Goal: Task Accomplishment & Management: Use online tool/utility

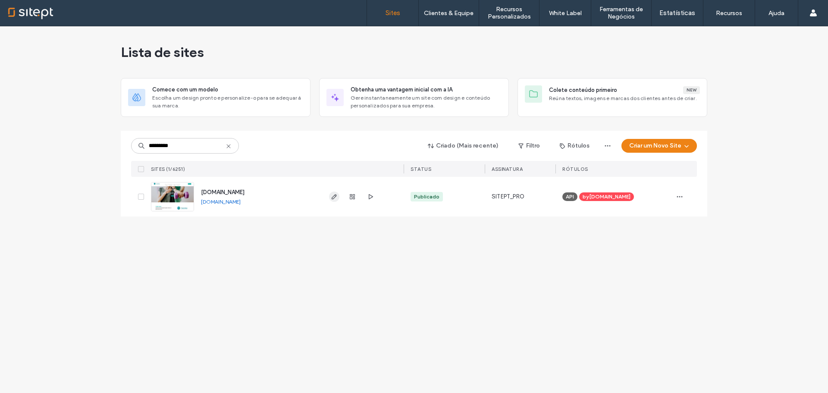
type input "*********"
click at [337, 195] on icon "button" at bounding box center [334, 196] width 7 height 7
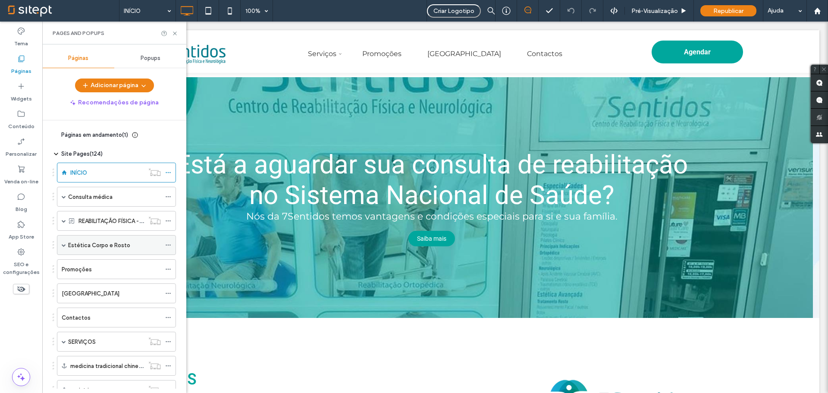
click at [88, 246] on label "Estética Corpo e Rosto" at bounding box center [99, 245] width 62 height 15
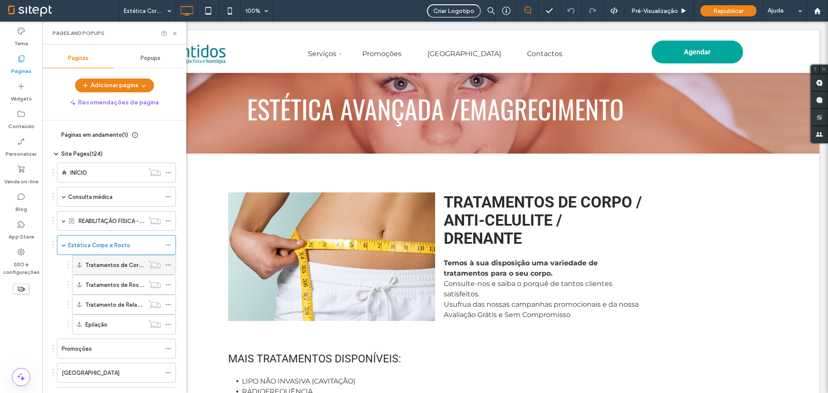
click at [108, 260] on label "Tratamentos de Corpo" at bounding box center [115, 264] width 60 height 15
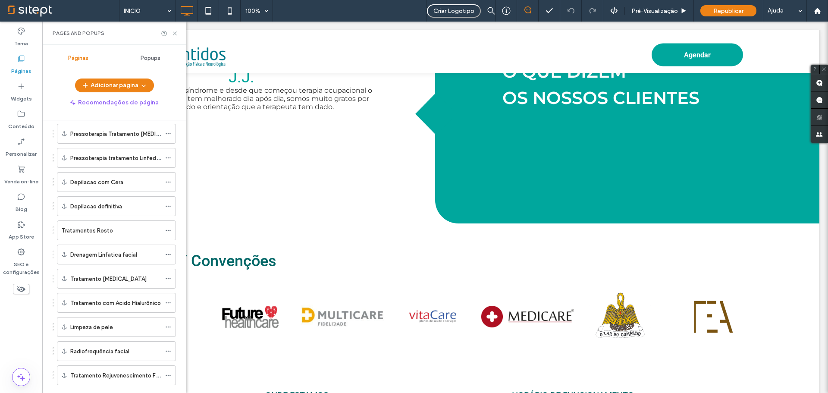
scroll to position [237, 0]
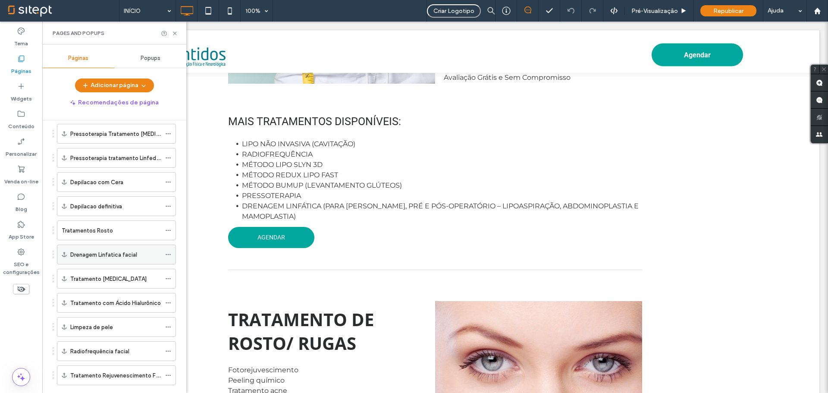
click at [122, 252] on label "Drenagem Linfatica facial" at bounding box center [103, 254] width 67 height 15
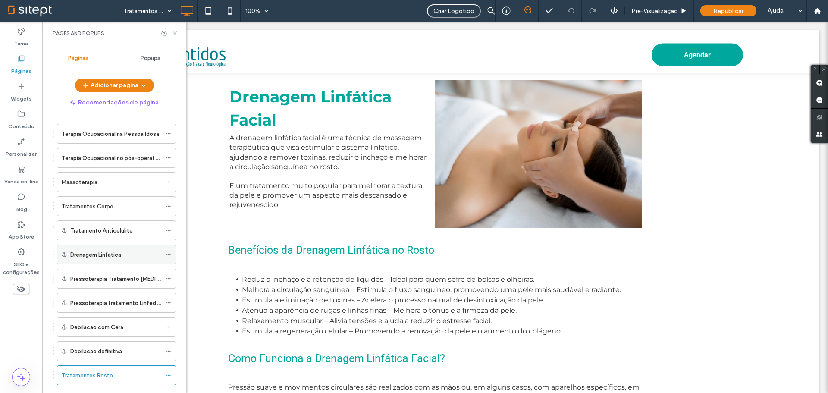
scroll to position [812, 0]
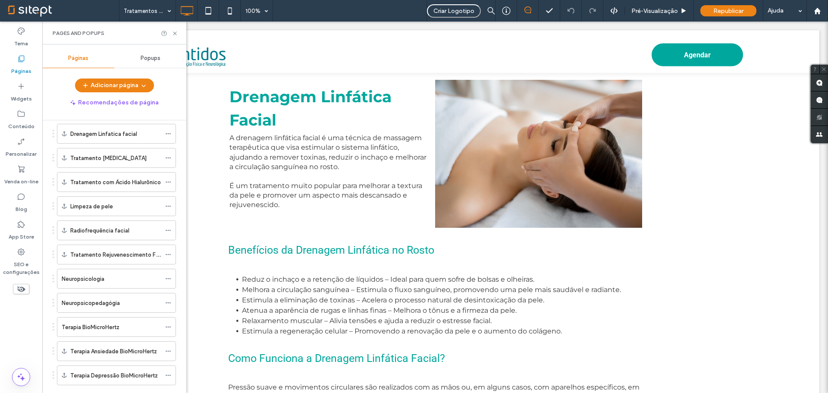
click at [141, 254] on label "Tratamento Rejuvenescimento Facial" at bounding box center [118, 254] width 97 height 15
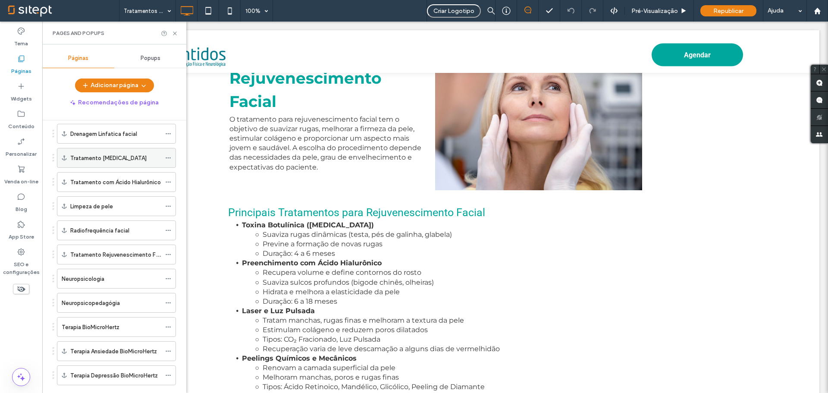
click at [112, 165] on div "Tratamento [MEDICAL_DATA]" at bounding box center [115, 157] width 91 height 19
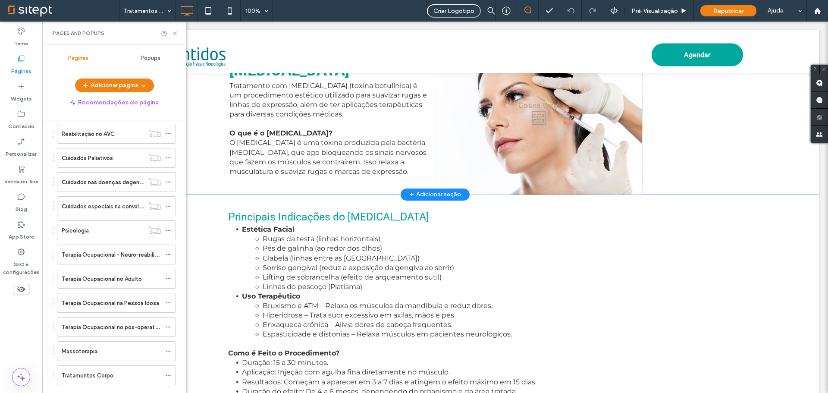
scroll to position [739, 0]
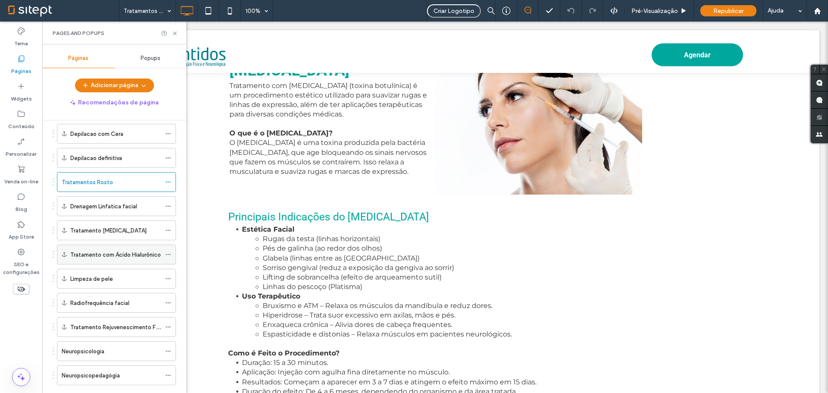
click at [122, 246] on div "Tratamento com Ácido Hialurônico" at bounding box center [115, 254] width 91 height 19
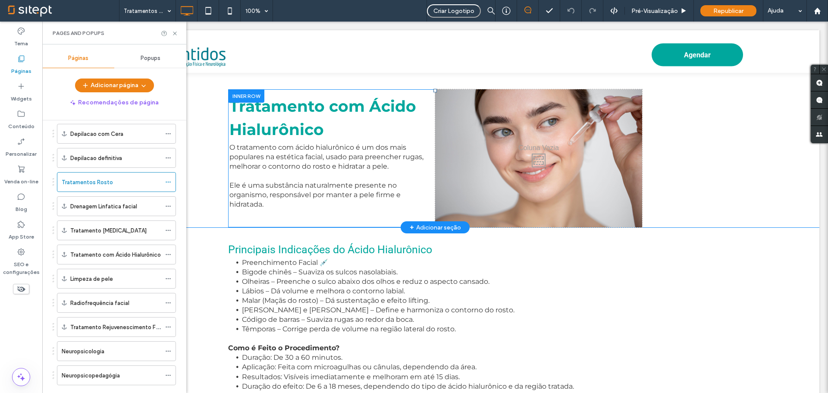
scroll to position [2033, 0]
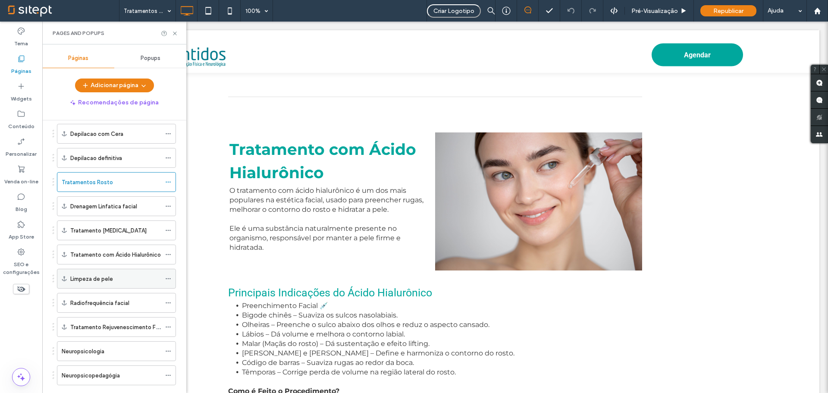
click at [129, 282] on div "Limpeza de pele" at bounding box center [115, 278] width 91 height 9
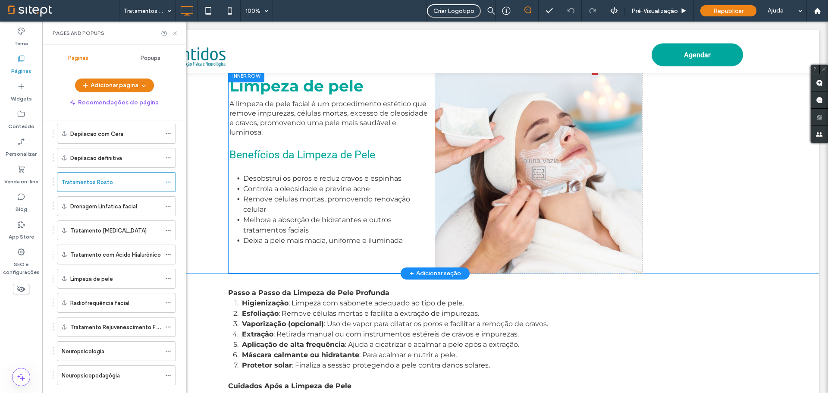
scroll to position [2564, 0]
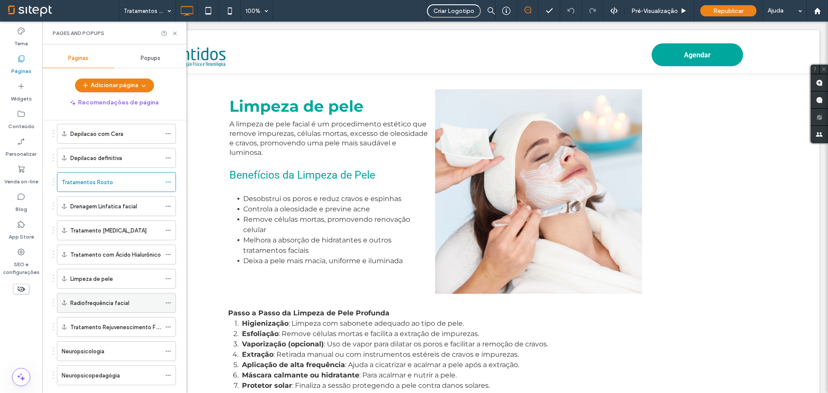
click at [100, 297] on div "Radiofrequência facial" at bounding box center [115, 302] width 91 height 19
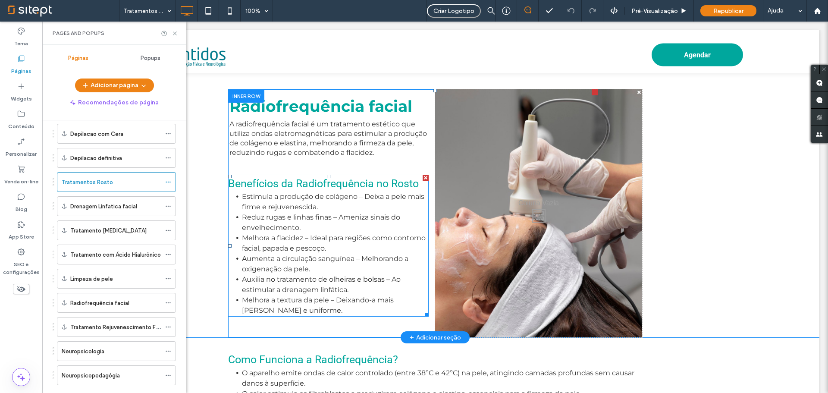
scroll to position [957, 0]
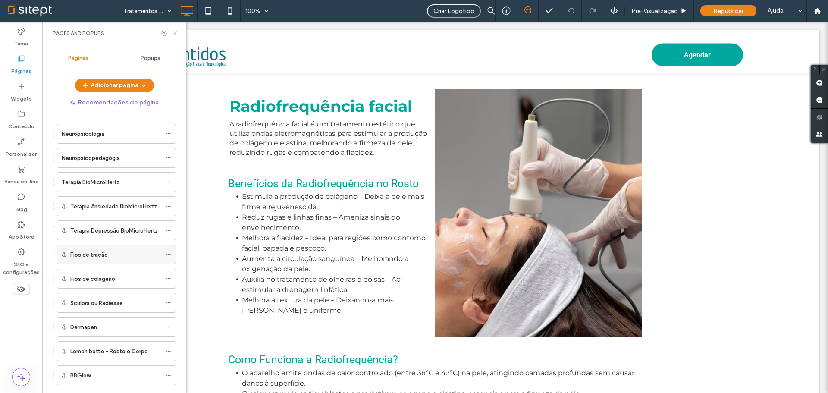
click at [134, 245] on div "Fios de tração" at bounding box center [115, 254] width 91 height 19
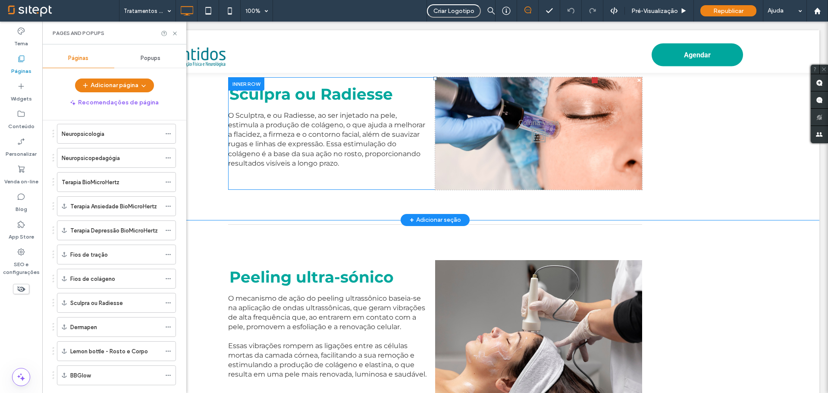
scroll to position [4066, 0]
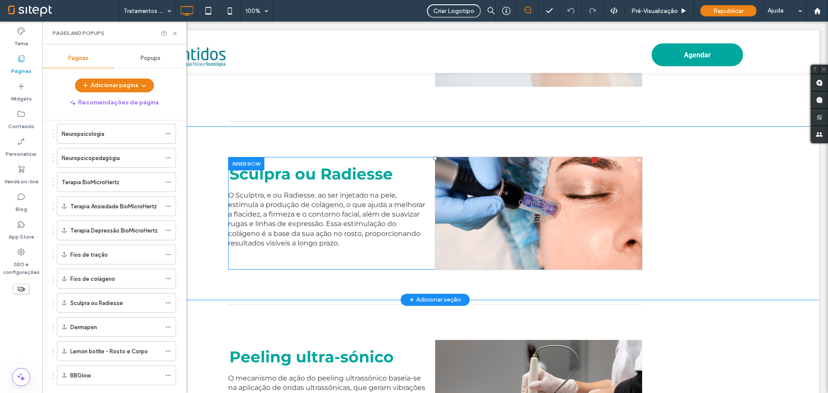
click at [488, 207] on div "Click To Paste" at bounding box center [538, 213] width 207 height 112
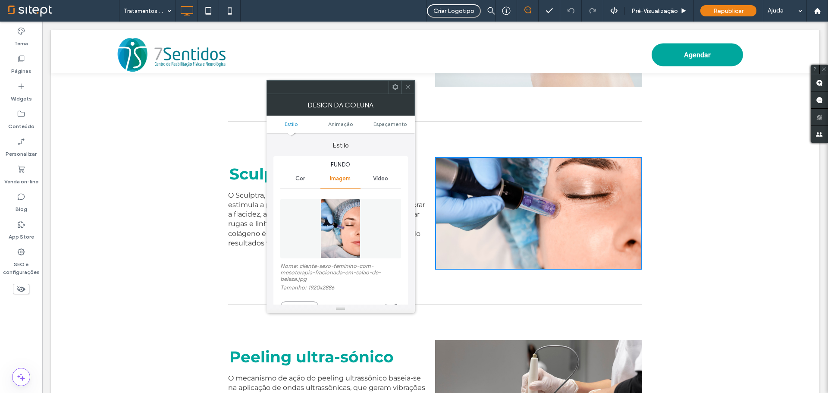
click at [410, 94] on div "Design da coluna" at bounding box center [341, 105] width 148 height 22
click at [406, 83] on span at bounding box center [408, 87] width 6 height 13
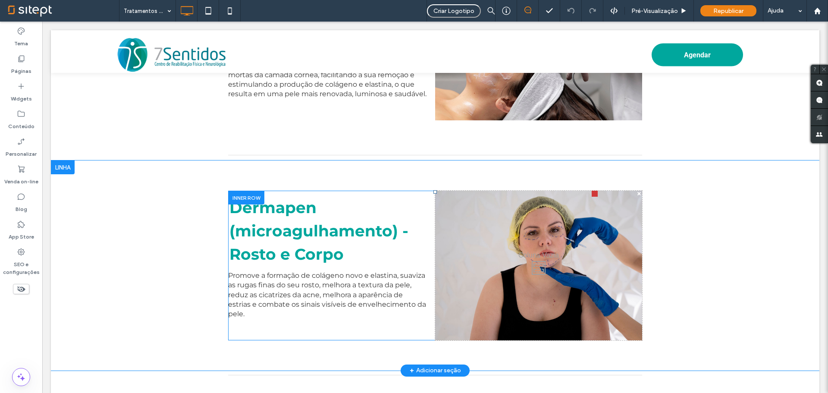
scroll to position [4497, 0]
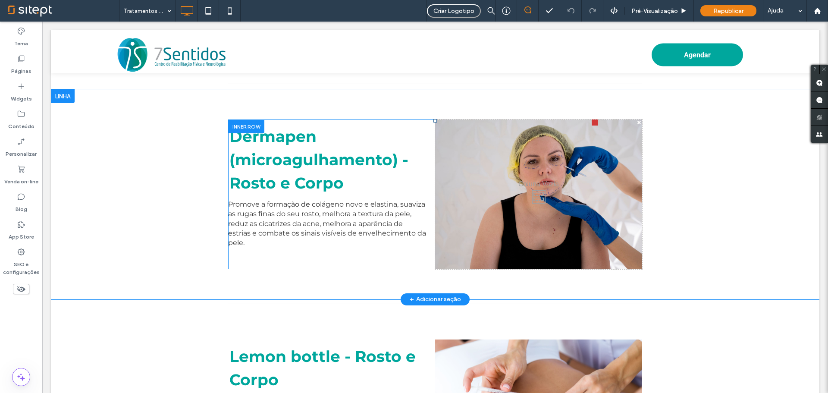
click at [485, 239] on div "Click To Paste" at bounding box center [538, 193] width 207 height 149
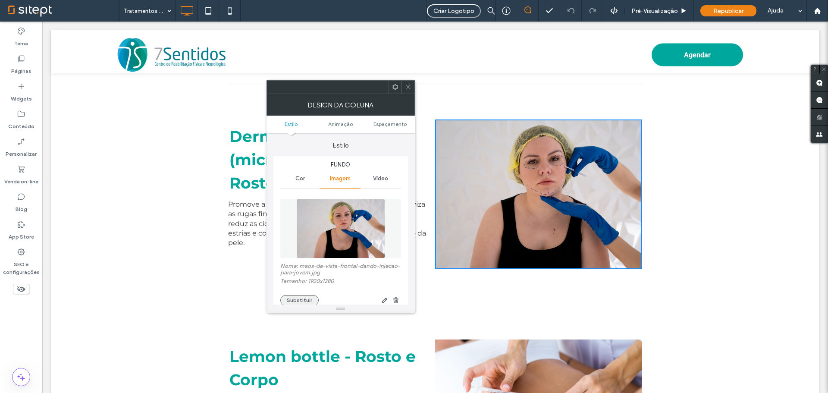
click at [300, 299] on button "Substituir" at bounding box center [299, 300] width 38 height 10
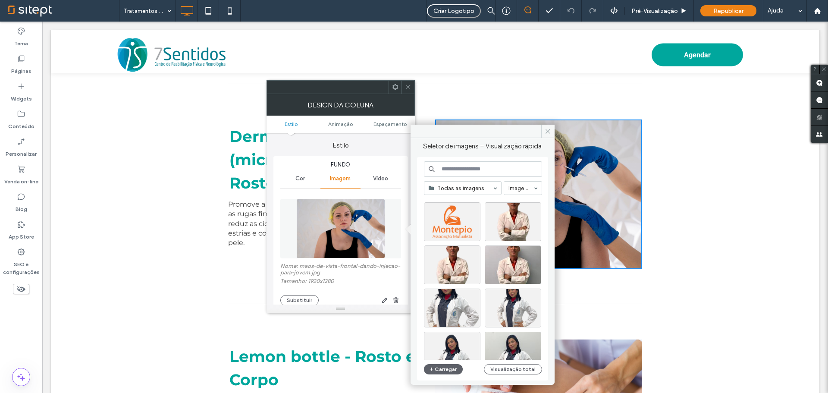
scroll to position [1103, 0]
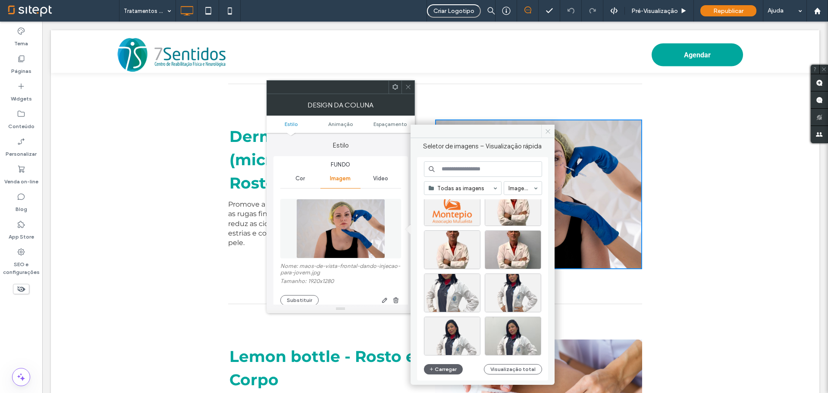
click at [548, 132] on icon at bounding box center [548, 131] width 6 height 6
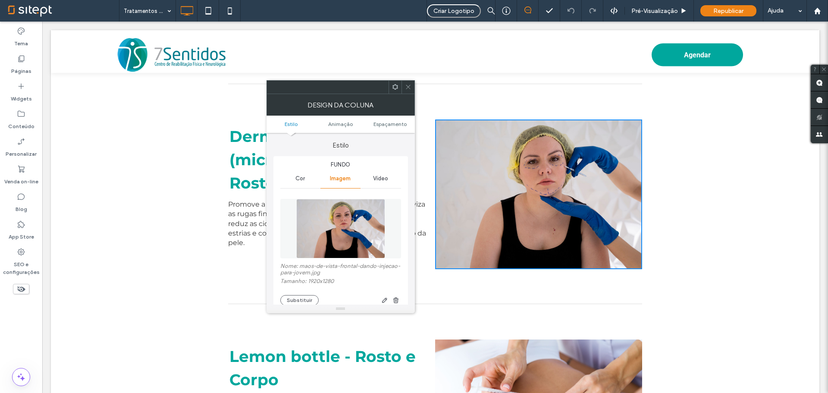
click at [410, 92] on span at bounding box center [408, 87] width 6 height 13
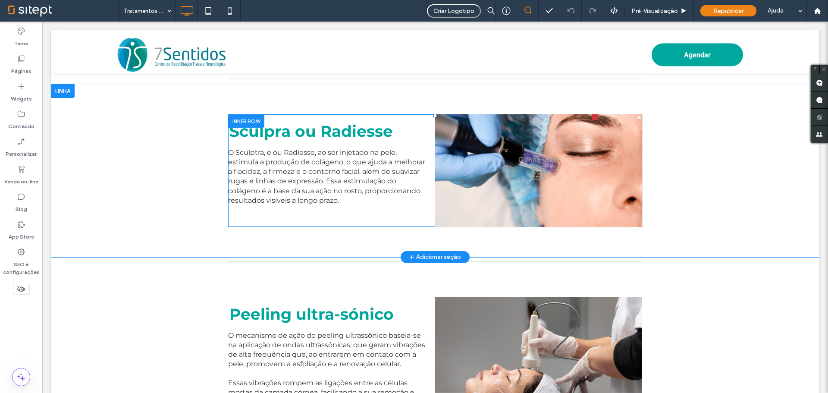
scroll to position [4023, 0]
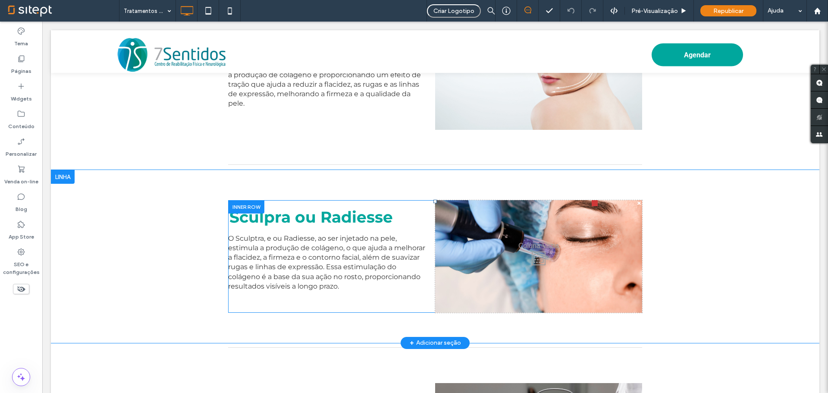
click at [542, 237] on div "Click To Paste" at bounding box center [538, 256] width 207 height 112
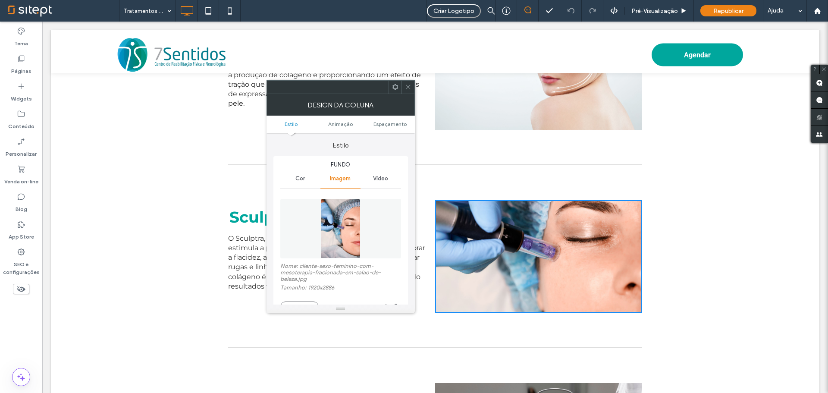
click at [340, 233] on img at bounding box center [340, 229] width 40 height 60
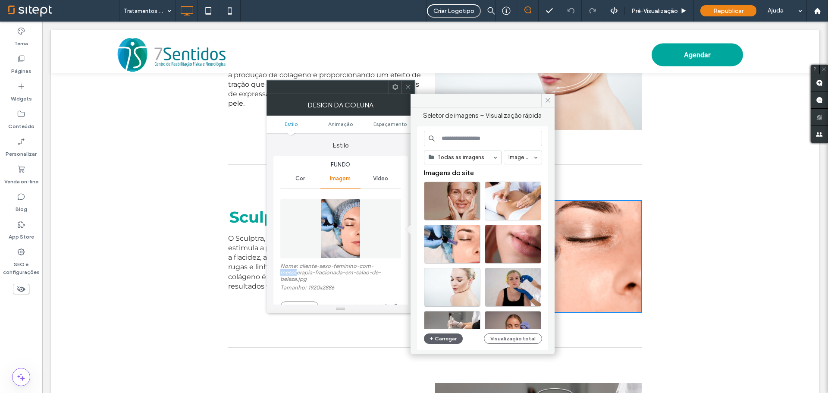
drag, startPoint x: 279, startPoint y: 270, endPoint x: 296, endPoint y: 275, distance: 17.4
click at [296, 275] on div "Fundo Cor Imagem Vídeo Nome: cliente-sexo-feminino-com-mesoterapia-fracionada-e…" at bounding box center [340, 372] width 135 height 433
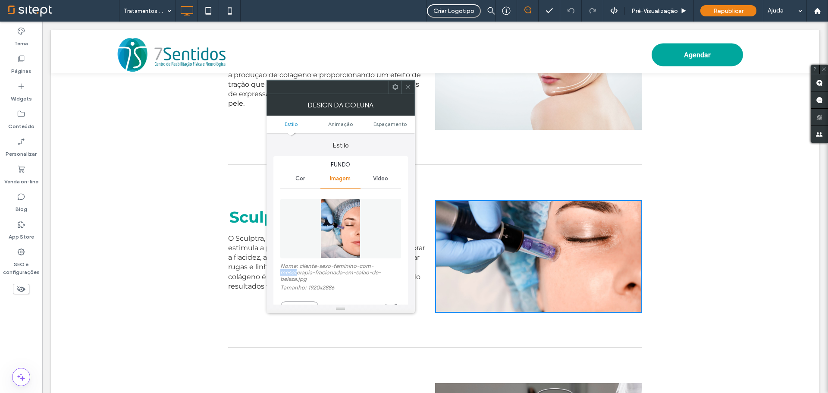
click at [296, 275] on label "Nome: cliente-sexo-feminino-com-mesoterapia-fracionada-em-salao-de-beleza.jpg" at bounding box center [340, 274] width 121 height 22
drag, startPoint x: 300, startPoint y: 265, endPoint x: 310, endPoint y: 276, distance: 14.7
click at [310, 276] on label "Nome: cliente-sexo-feminino-com-mesoterapia-fracionada-em-salao-de-beleza.jpg" at bounding box center [340, 274] width 121 height 22
copy label "liente-sexo-feminino-com-mesoterapia-fracionada-em-salao-de-beleza.jpg"
click at [410, 84] on icon at bounding box center [408, 87] width 6 height 6
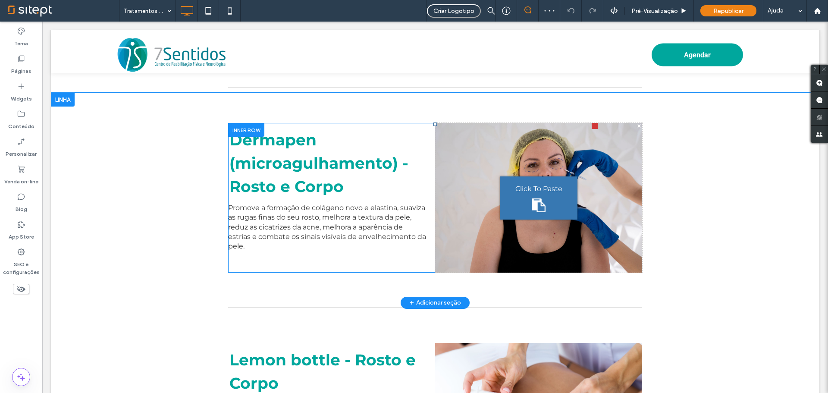
scroll to position [4497, 0]
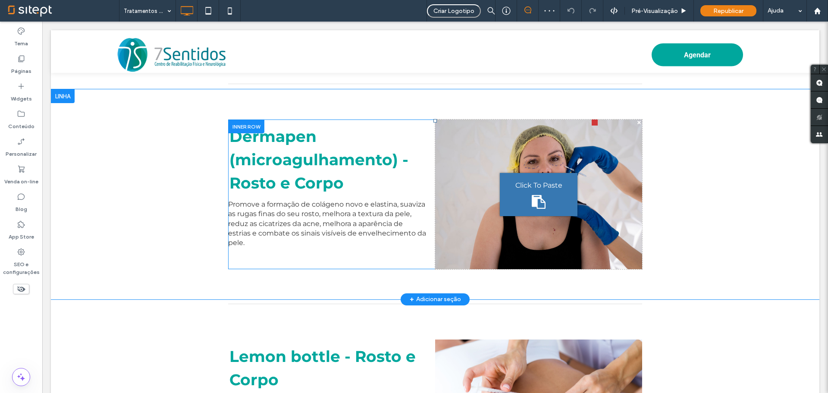
click at [508, 216] on div "Click To Paste" at bounding box center [539, 194] width 78 height 43
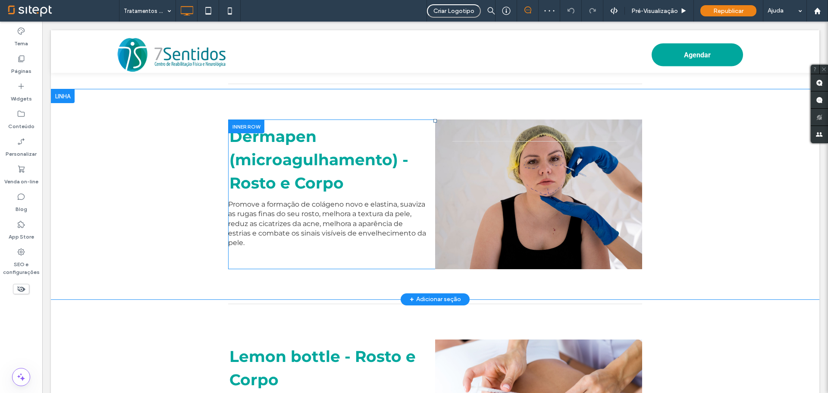
click at [529, 179] on div "Click To Paste" at bounding box center [538, 193] width 207 height 149
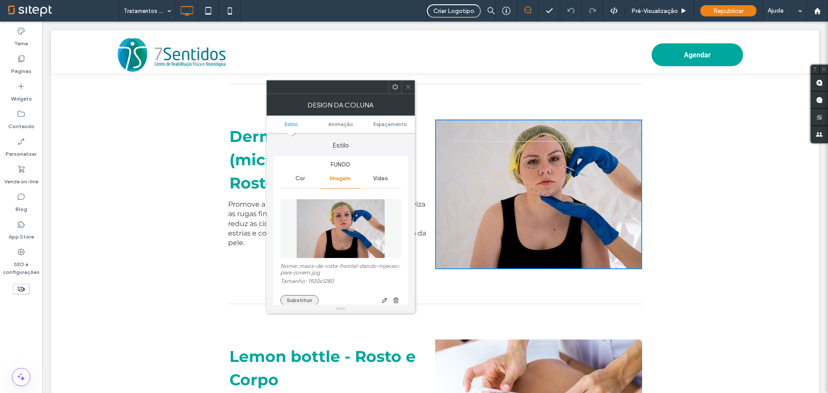
click at [300, 295] on button "Substituir" at bounding box center [299, 300] width 38 height 10
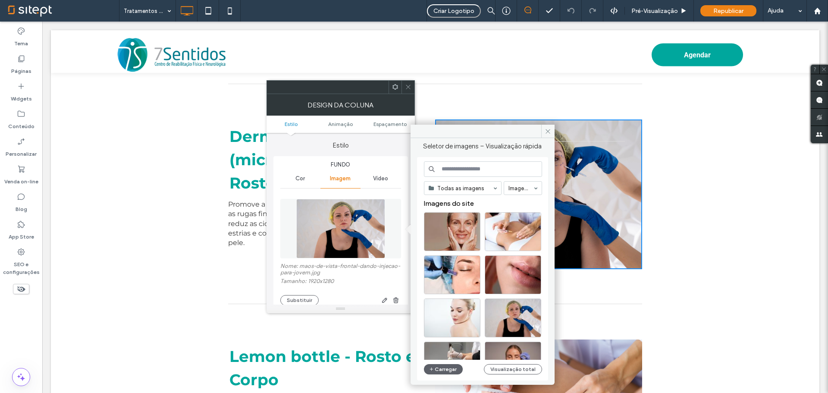
click at [469, 161] on input at bounding box center [483, 169] width 118 height 16
paste input "**********"
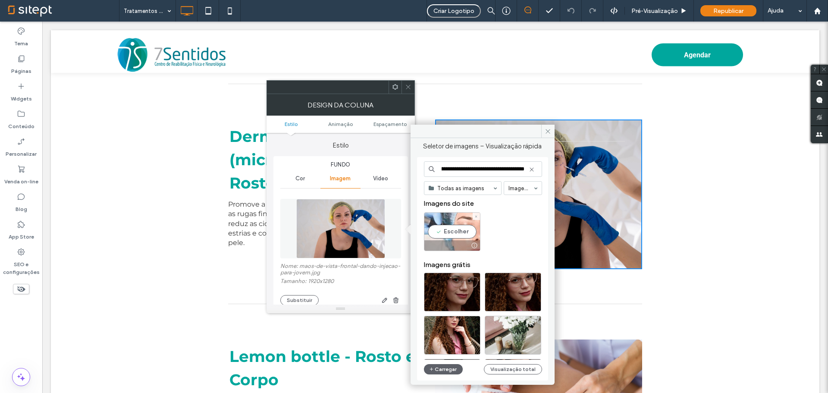
type input "**********"
click at [460, 229] on div "Escolher" at bounding box center [452, 231] width 56 height 39
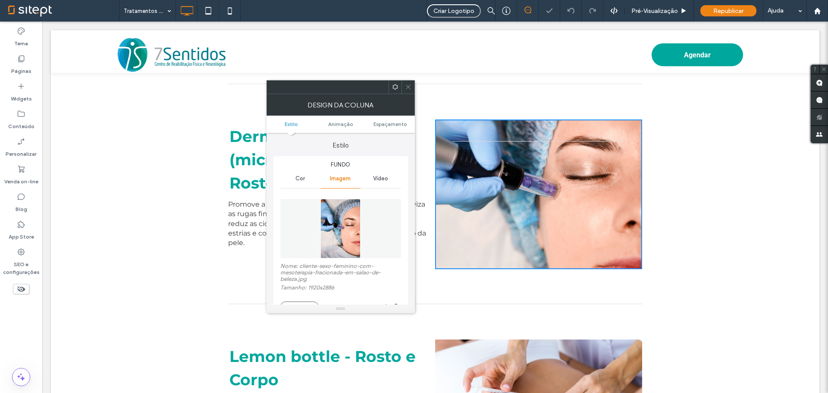
click at [409, 86] on use at bounding box center [408, 87] width 4 height 4
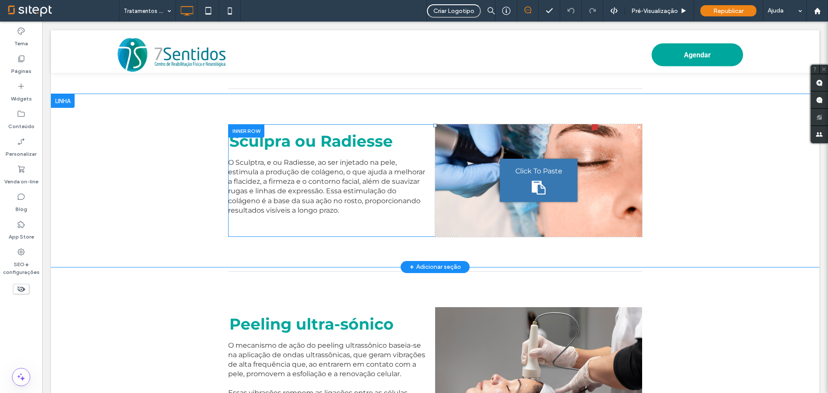
scroll to position [4195, 0]
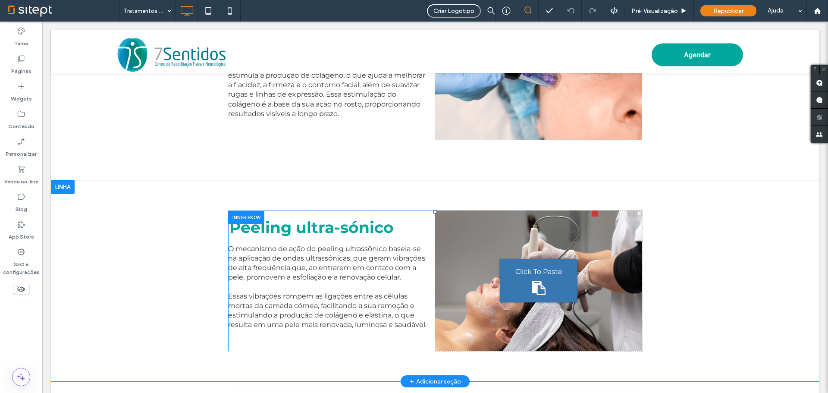
click at [472, 256] on div "Click To Paste" at bounding box center [538, 280] width 207 height 141
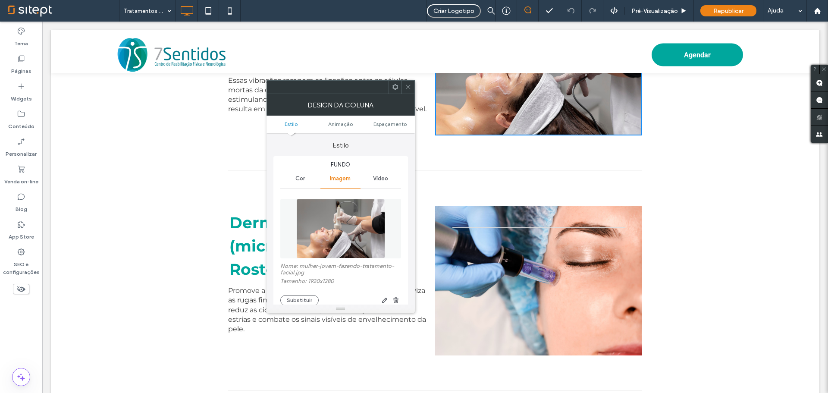
scroll to position [4324, 0]
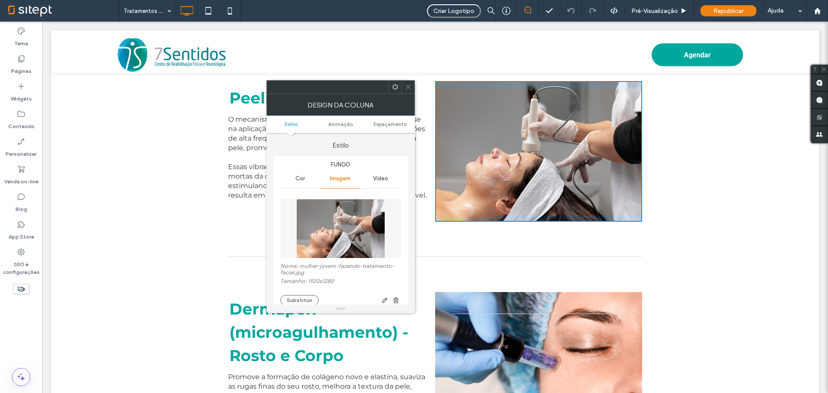
click at [520, 204] on div "Click To Paste" at bounding box center [538, 151] width 207 height 141
click at [539, 168] on div "Click To Paste" at bounding box center [538, 151] width 207 height 141
click at [334, 237] on img at bounding box center [340, 229] width 89 height 60
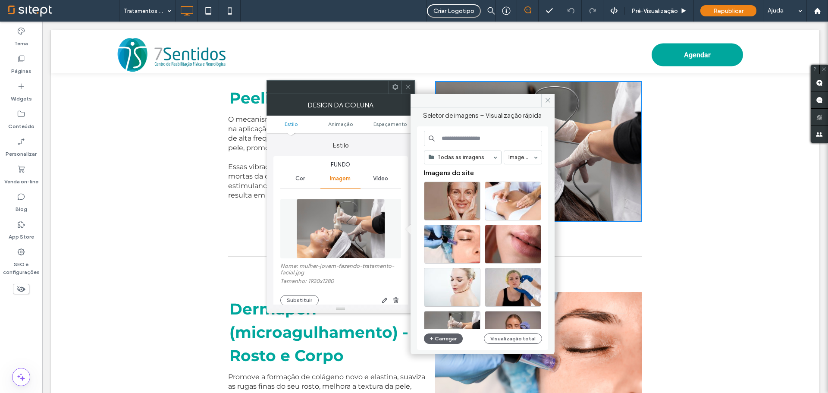
click at [468, 137] on input at bounding box center [483, 139] width 118 height 16
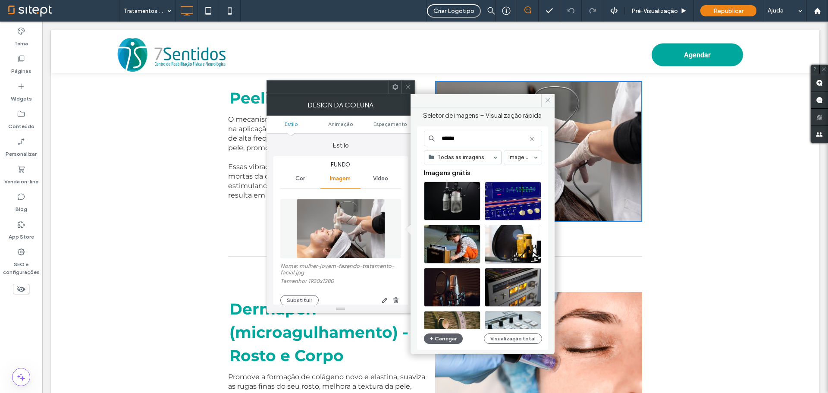
type input "*******"
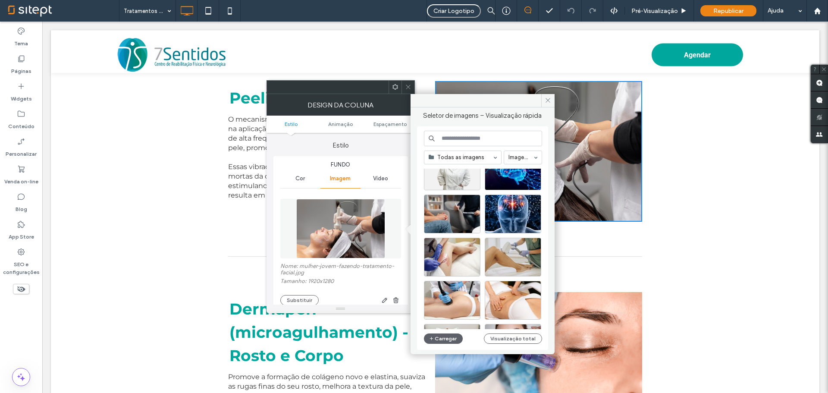
scroll to position [370, 0]
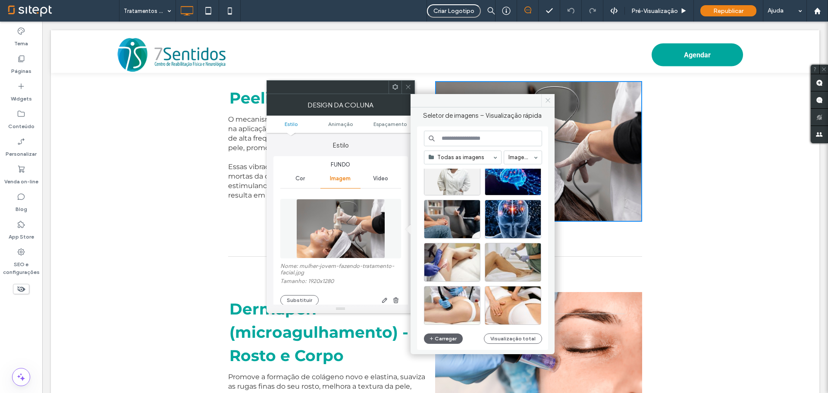
drag, startPoint x: 543, startPoint y: 96, endPoint x: 503, endPoint y: 76, distance: 45.1
click at [543, 96] on span at bounding box center [547, 100] width 13 height 13
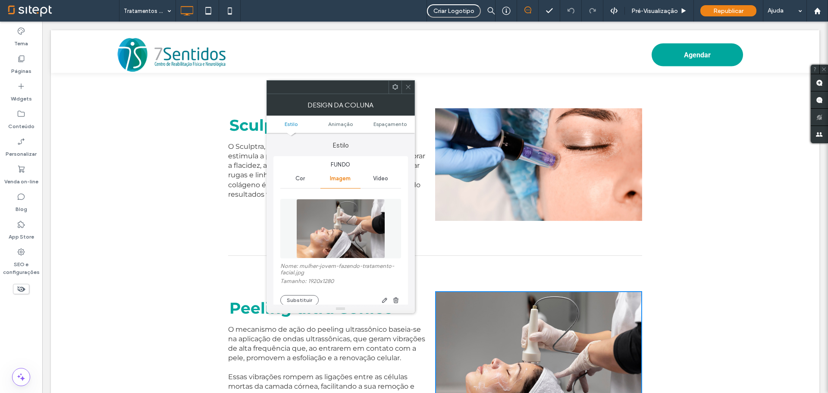
scroll to position [4109, 0]
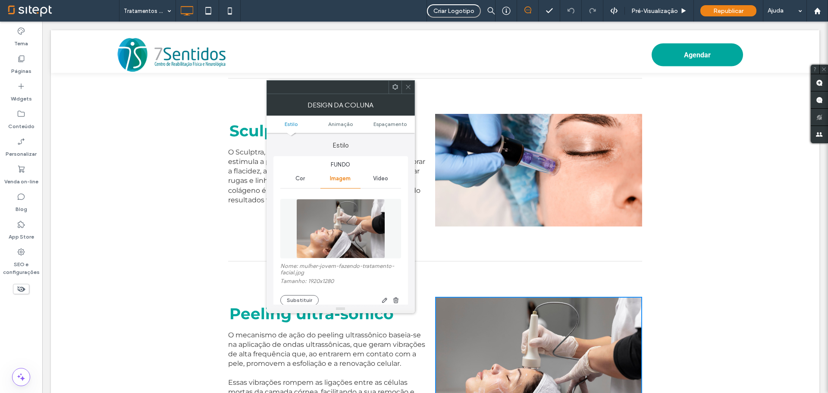
click at [412, 91] on div at bounding box center [408, 87] width 13 height 13
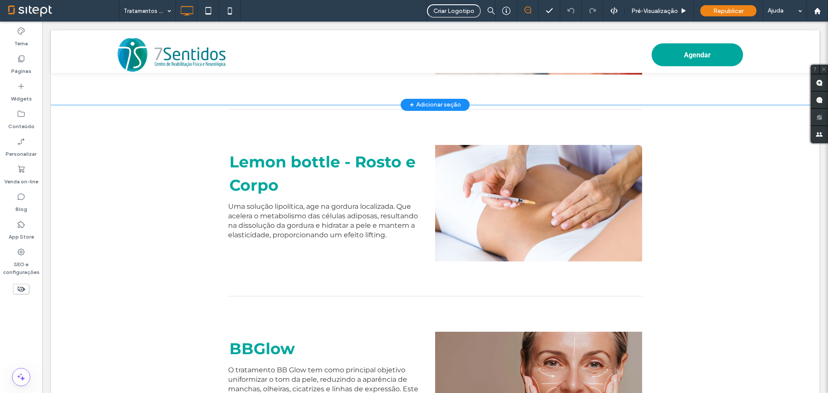
scroll to position [4713, 0]
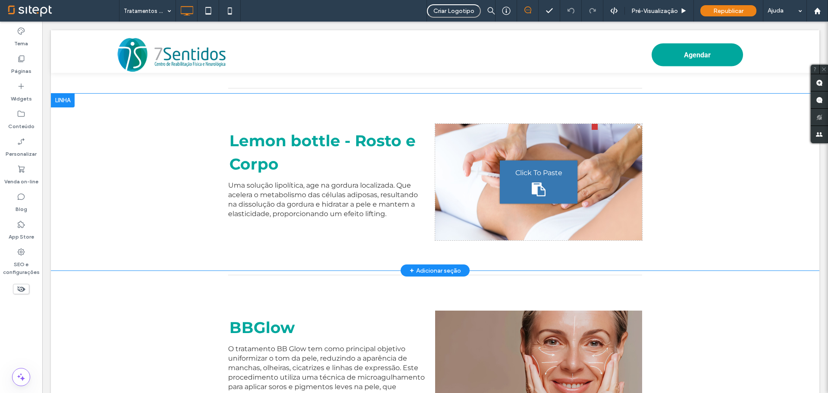
click at [129, 155] on div "Lemon bottle - Rosto e Corpo Uma solução lipolítica, age na gordura localizada.…" at bounding box center [435, 182] width 769 height 177
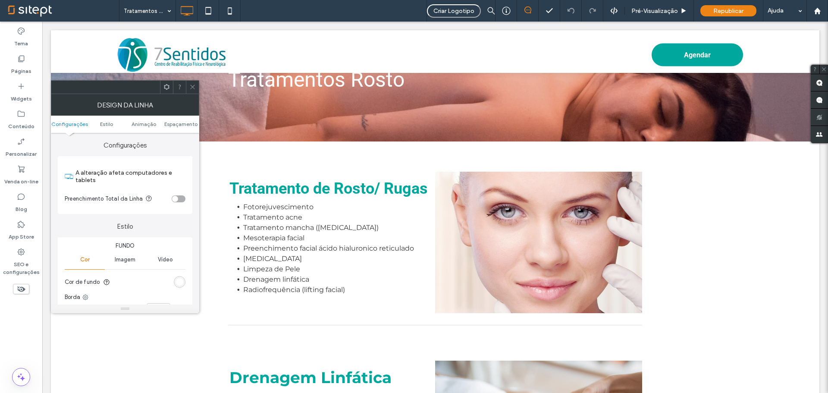
scroll to position [0, 0]
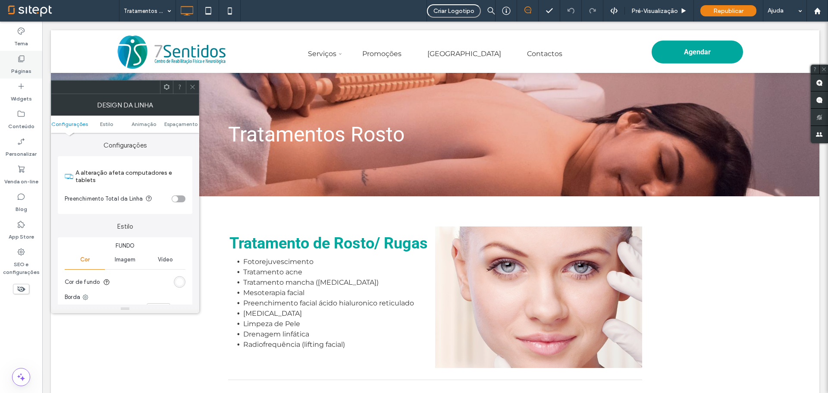
drag, startPoint x: 21, startPoint y: 64, endPoint x: 138, endPoint y: 81, distance: 118.6
click at [21, 64] on label "Páginas" at bounding box center [21, 69] width 20 height 12
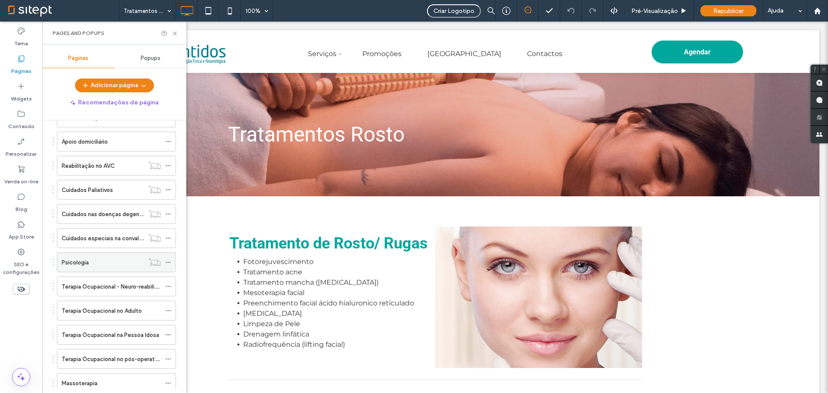
scroll to position [15, 0]
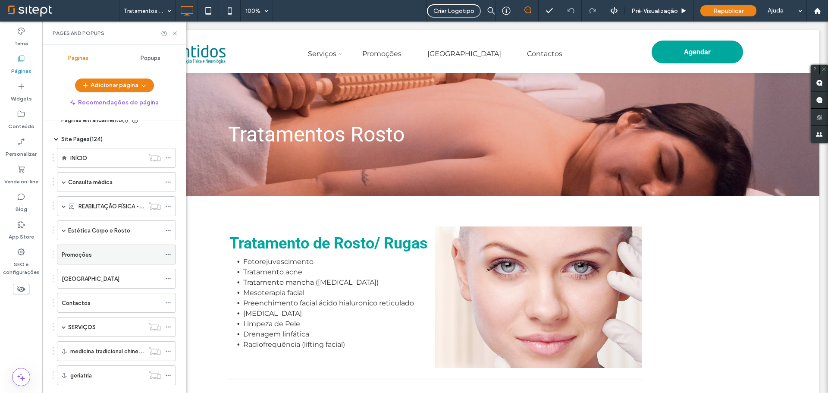
click at [84, 255] on label "Promoções" at bounding box center [77, 254] width 30 height 15
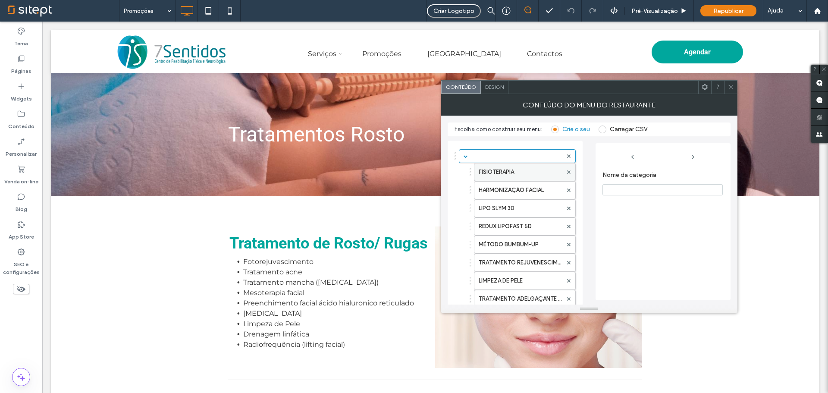
click at [495, 171] on label "FISIOTERAPIA" at bounding box center [521, 171] width 84 height 17
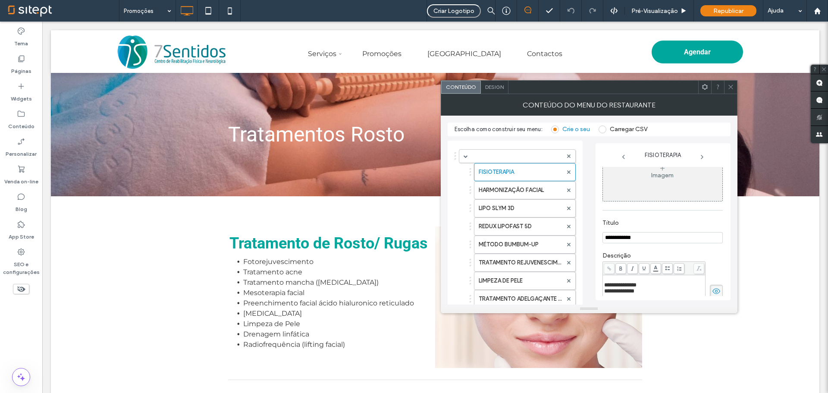
scroll to position [86, 0]
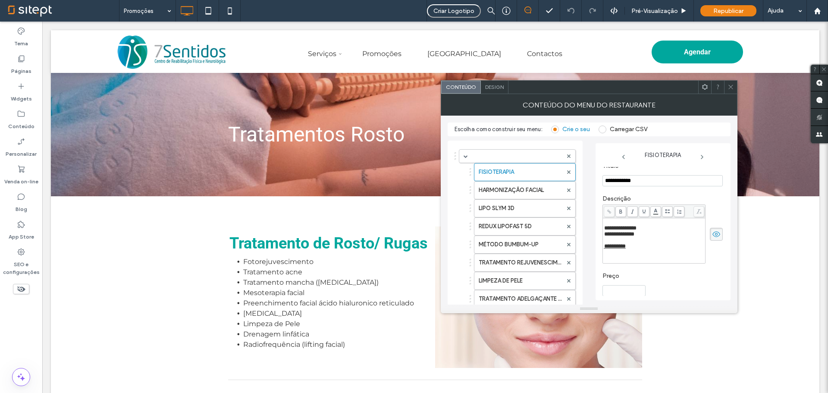
click at [634, 237] on span "**********" at bounding box center [619, 234] width 30 height 6
click at [637, 229] on span "**********" at bounding box center [620, 228] width 32 height 6
click at [637, 230] on span "**********" at bounding box center [620, 228] width 32 height 6
click at [634, 237] on span "**********" at bounding box center [619, 234] width 30 height 6
click at [732, 90] on span at bounding box center [731, 87] width 6 height 13
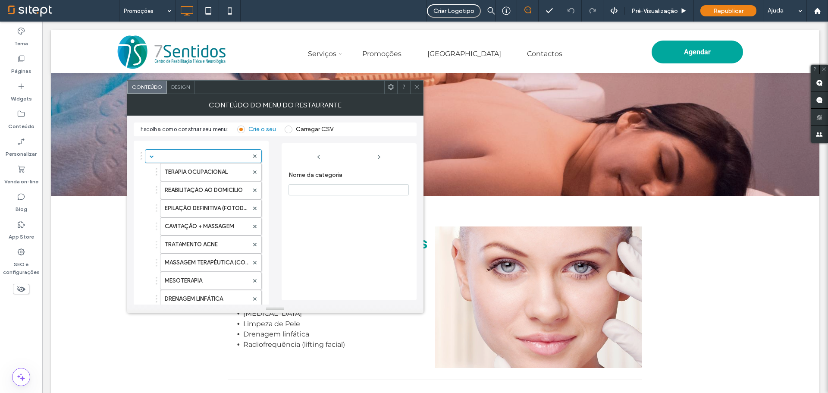
click at [418, 83] on span at bounding box center [417, 87] width 6 height 13
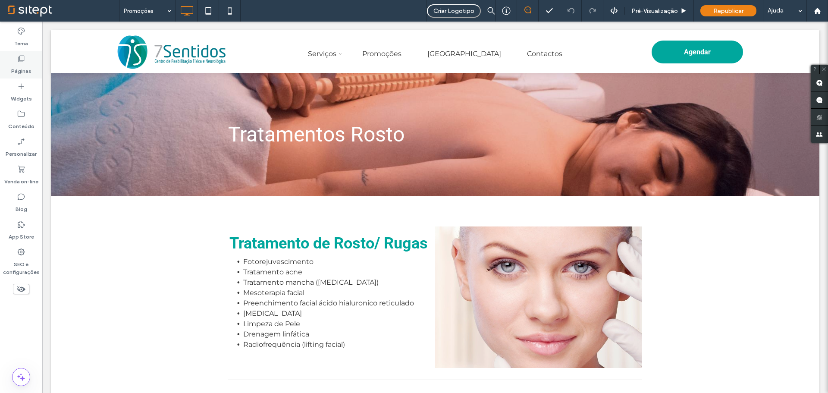
click at [18, 63] on label "Páginas" at bounding box center [21, 69] width 20 height 12
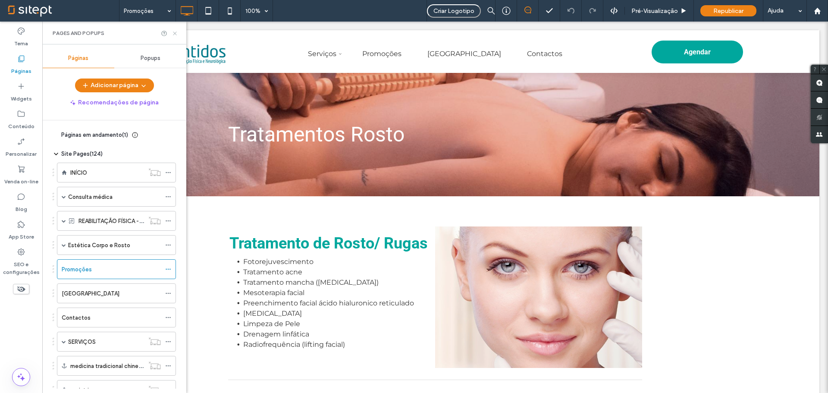
click at [175, 32] on icon at bounding box center [175, 33] width 6 height 6
